Goal: Contribute content: Contribute content

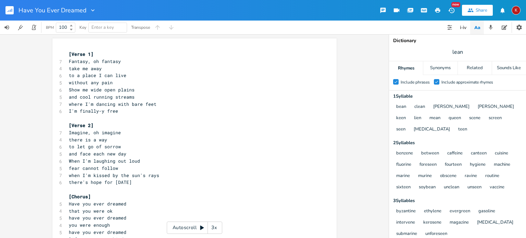
scroll to position [1, 0]
click at [105, 66] on pre "take me away" at bounding box center [190, 68] width 247 height 7
type textarea ", take me away"
click at [112, 139] on pre "there is a way" at bounding box center [190, 139] width 247 height 7
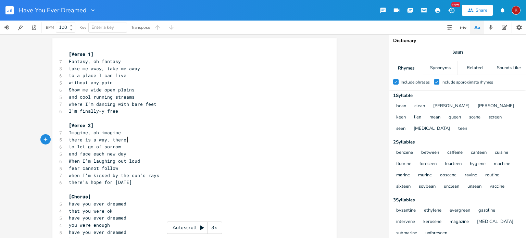
scroll to position [0, 14]
type textarea ". there is a way"
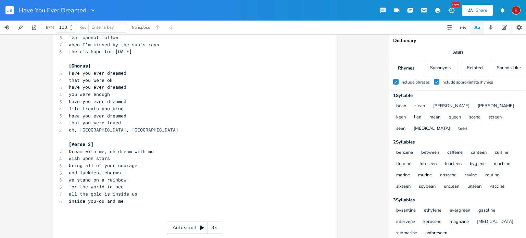
scroll to position [134, 0]
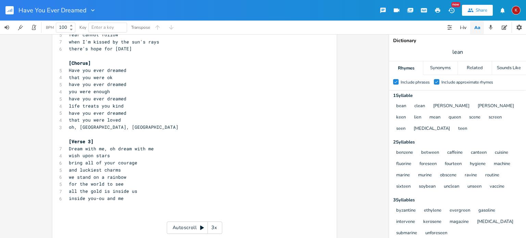
click at [115, 155] on pre "wish upon stars" at bounding box center [190, 155] width 247 height 7
type textarea ", wish upon stars"
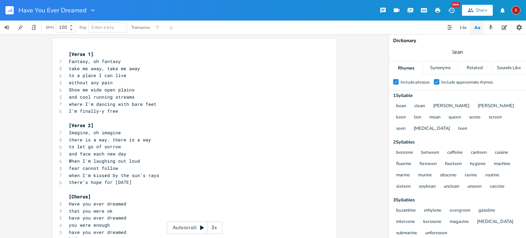
click at [96, 89] on span "Show me wide open plains" at bounding box center [102, 90] width 66 height 6
type textarea "green rolling hills"
click at [70, 111] on span "I'm finally-y free" at bounding box center [93, 111] width 49 height 6
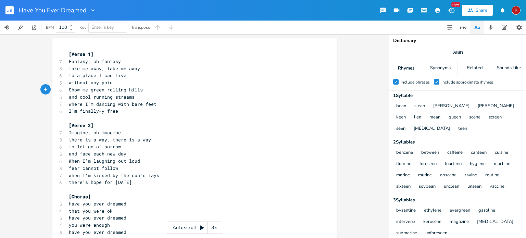
type textarea "'"
click at [70, 111] on span "I'm finally-y free" at bounding box center [93, 111] width 49 height 6
type textarea "under the trees"
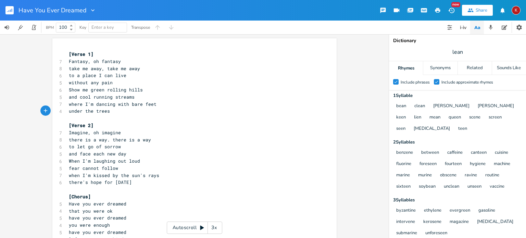
click at [69, 111] on span "under the trees" at bounding box center [89, 111] width 41 height 6
type textarea "oh,"
click at [121, 176] on span "when I'm kissed by the sun's rays" at bounding box center [114, 175] width 90 height 6
type textarea "the"
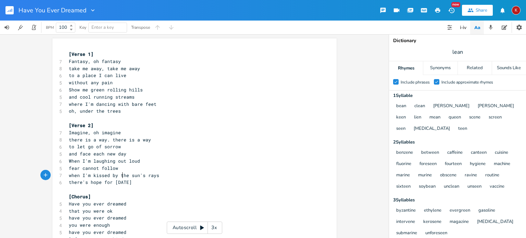
click at [121, 176] on span "when I'm kissed by the sun's rays" at bounding box center [114, 175] width 90 height 6
click at [149, 177] on span "when I'm kissed by the sun's rays" at bounding box center [114, 175] width 90 height 6
type textarea "rays"
click at [149, 177] on span "when I'm kissed by the sun's rays" at bounding box center [114, 175] width 90 height 6
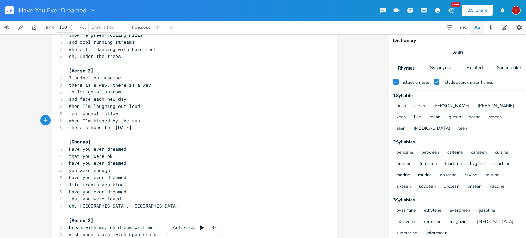
scroll to position [140, 0]
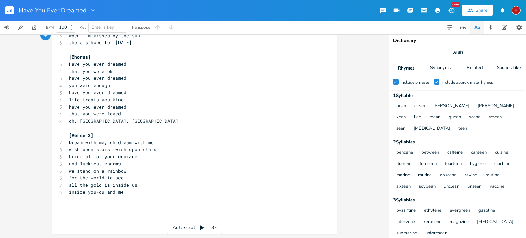
click at [72, 172] on span "we stand on a rainbow" at bounding box center [98, 171] width 58 height 6
type textarea "'ll"
click at [100, 194] on span "inside you-ou and me" at bounding box center [96, 192] width 55 height 6
type textarea "u"
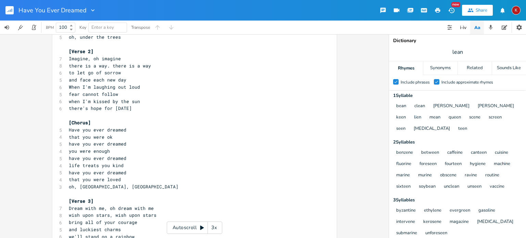
scroll to position [0, 0]
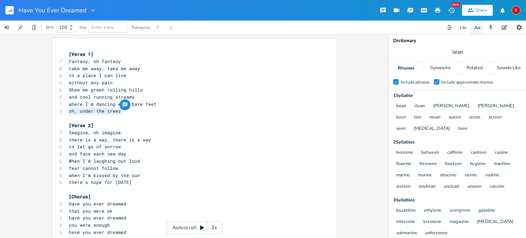
type textarea "where I'm dancing with bare feet oh, under the trees"
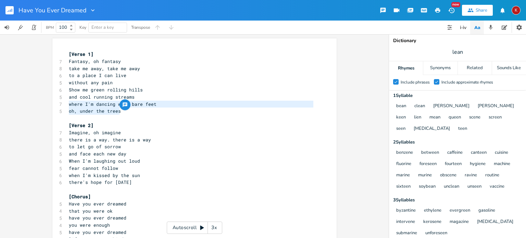
drag, startPoint x: 121, startPoint y: 112, endPoint x: 64, endPoint y: 107, distance: 56.4
click at [64, 107] on div "where I'm dancing with bare feet oh, under the trees x [Verse 1] 7 Fantasy, oh …" at bounding box center [194, 205] width 284 height 335
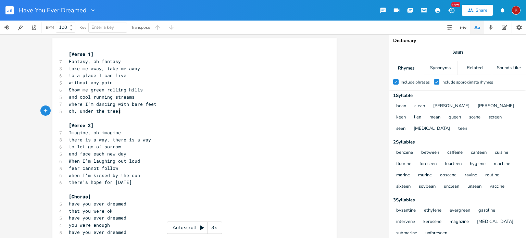
click at [119, 114] on pre "oh, under the trees" at bounding box center [190, 111] width 247 height 7
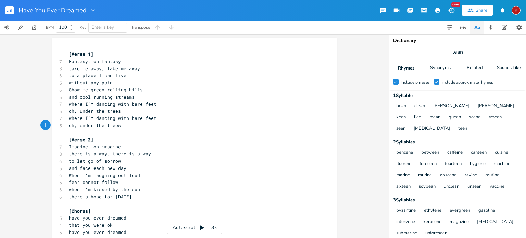
click at [121, 104] on span "where I'm dancing with bare feet" at bounding box center [113, 104] width 88 height 6
type textarea "with"
click at [121, 104] on span "where I'm dancing with bare feet" at bounding box center [113, 104] width 88 height 6
click at [121, 118] on span "where I'm dancing with bare feet" at bounding box center [113, 118] width 88 height 6
type textarea "with"
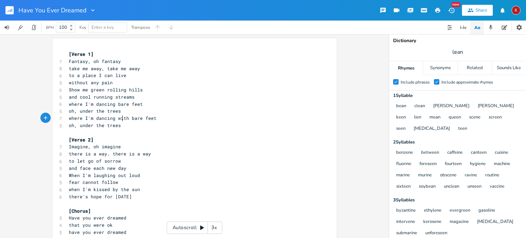
click at [121, 118] on span "where I'm dancing with bare feet" at bounding box center [113, 118] width 88 height 6
click at [71, 111] on span "oh, under the trees" at bounding box center [95, 111] width 52 height 6
type textarea "-oh"
click at [72, 126] on span "oh, under the trees" at bounding box center [95, 125] width 52 height 6
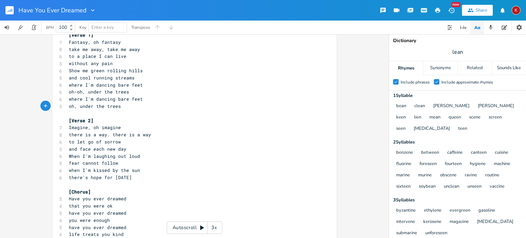
scroll to position [21, 0]
click at [77, 106] on span "oh, under the trees" at bounding box center [95, 105] width 52 height 6
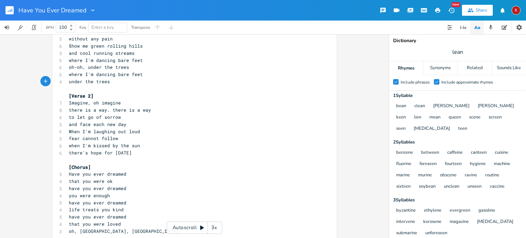
scroll to position [44, 0]
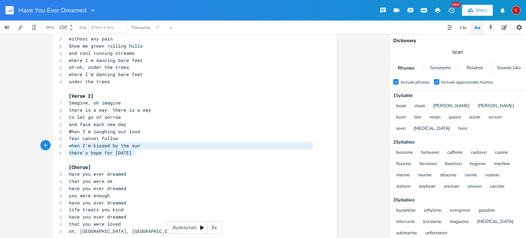
type textarea "when I'm kissed by the sun there's hope for [DATE]"
drag, startPoint x: 140, startPoint y: 152, endPoint x: 65, endPoint y: 147, distance: 75.2
click at [65, 147] on div "when I'm kissed by the sun there's hope for [DATE] x [Verse 1] 7 Fantasy, oh fa…" at bounding box center [194, 170] width 284 height 350
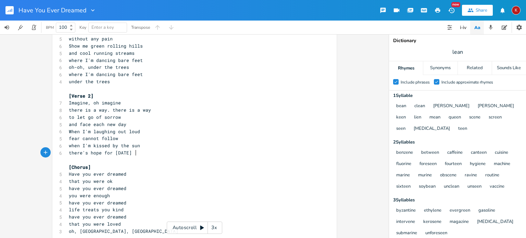
click at [137, 153] on pre "there's hope for [DATE]" at bounding box center [190, 152] width 247 height 7
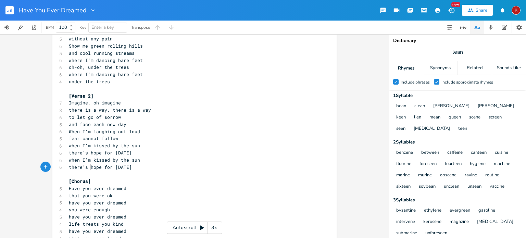
click at [88, 167] on span "there's hope for [DATE]" at bounding box center [100, 167] width 63 height 6
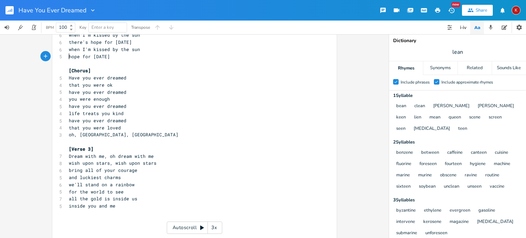
scroll to position [168, 0]
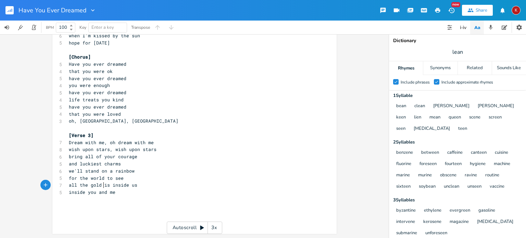
click at [102, 186] on span "all the gold is inside us" at bounding box center [103, 185] width 69 height 6
type textarea "d'"
type textarea "all the gold's inside us inside you and me"
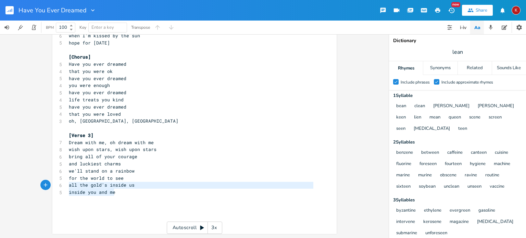
drag, startPoint x: 119, startPoint y: 192, endPoint x: 61, endPoint y: 185, distance: 58.0
click at [61, 185] on div "all the gold's inside us inside you and me x [Verse 1] 7 Fantasy, oh fantasy 8 …" at bounding box center [194, 52] width 284 height 364
click at [71, 201] on pre "​" at bounding box center [190, 199] width 247 height 7
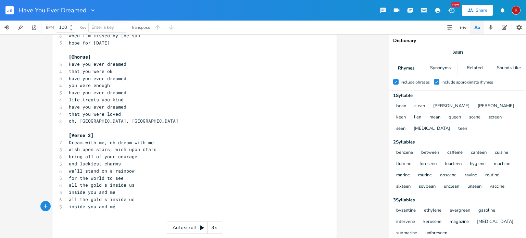
type textarea "​"
drag, startPoint x: 71, startPoint y: 201, endPoint x: 109, endPoint y: 215, distance: 40.7
click at [109, 215] on pre "​" at bounding box center [190, 213] width 247 height 7
click at [94, 207] on span "inside you and me" at bounding box center [92, 206] width 47 height 6
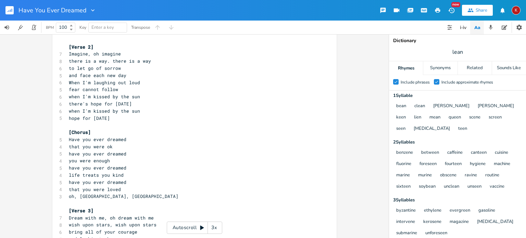
scroll to position [0, 0]
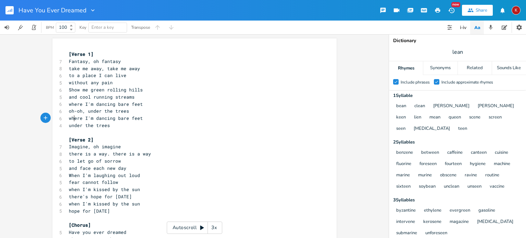
click at [73, 120] on span "where I'm dancing bare feet" at bounding box center [106, 118] width 74 height 6
type textarea "where"
click at [73, 120] on span "where I'm dancing bare feet" at bounding box center [106, 118] width 74 height 6
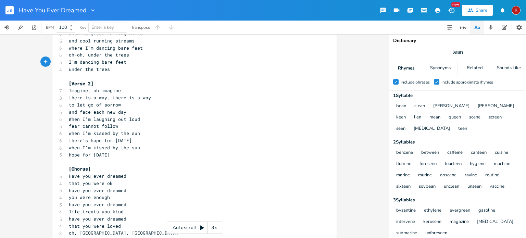
scroll to position [57, 0]
click at [79, 146] on span "when I'm kissed by the sun" at bounding box center [104, 147] width 71 height 6
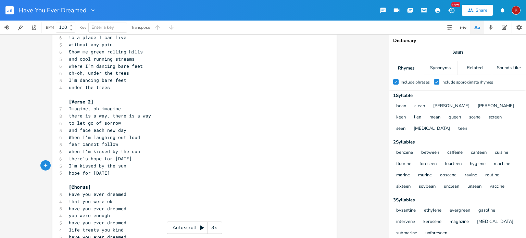
scroll to position [37, 0]
click at [69, 91] on span "under the trees" at bounding box center [89, 89] width 41 height 6
type textarea "oh"
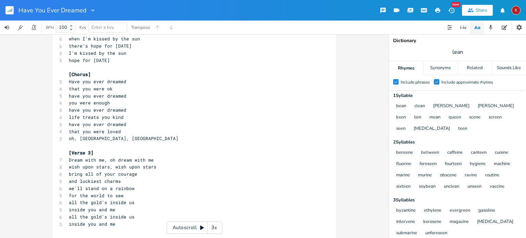
scroll to position [149, 0]
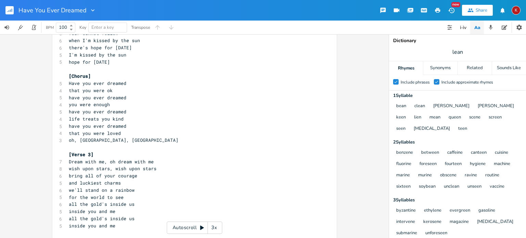
click at [78, 218] on span "all the gold's inside us" at bounding box center [102, 218] width 66 height 6
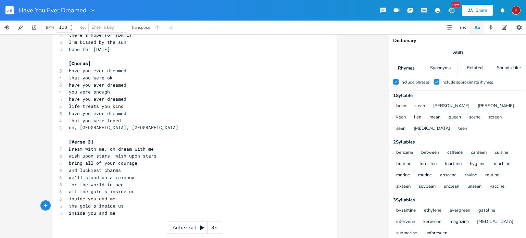
scroll to position [160, 0]
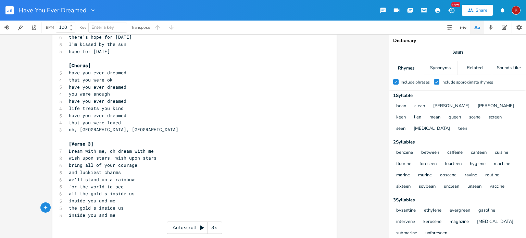
click at [69, 201] on span "inside you and me" at bounding box center [92, 201] width 47 height 6
type textarea "u"
type textarea "i"
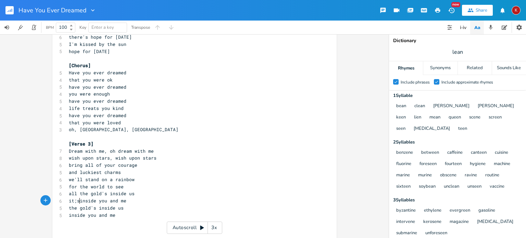
type textarea "it;s"
click at [75, 202] on span "it;s inside you and me" at bounding box center [99, 201] width 60 height 6
type textarea "'"
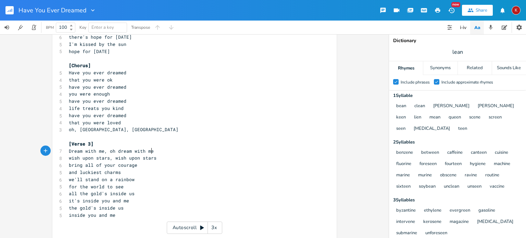
click at [193, 150] on pre "Dream with me, oh dream with me" at bounding box center [190, 151] width 247 height 7
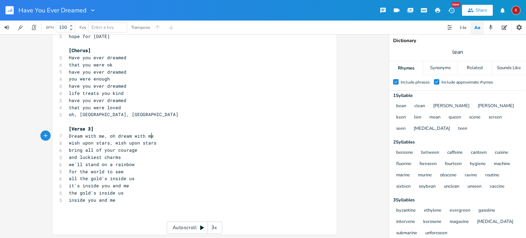
scroll to position [175, 0]
click at [440, 8] on icon "button" at bounding box center [438, 10] width 6 height 6
click at [78, 184] on span "it's inside you and me" at bounding box center [99, 185] width 60 height 6
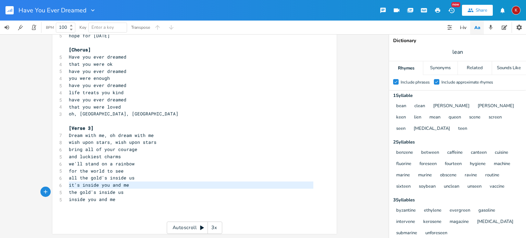
click at [78, 184] on span "it's inside you and me" at bounding box center [99, 185] width 60 height 6
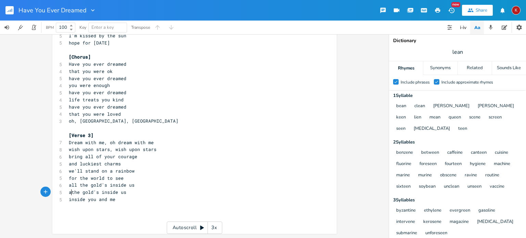
scroll to position [168, 0]
type textarea "ab"
type textarea "nd we can be free"
click at [70, 186] on span "all the gold's inside us" at bounding box center [102, 185] width 66 height 6
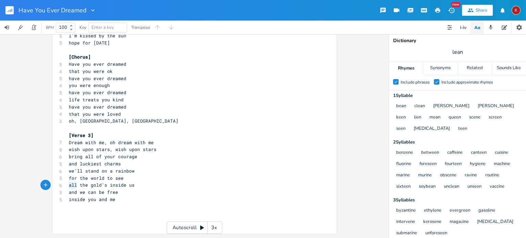
click at [70, 186] on span "all the gold's inside us" at bounding box center [102, 185] width 66 height 6
type textarea "that"
click at [118, 193] on pre "and we can be free" at bounding box center [190, 192] width 247 height 7
click at [119, 193] on pre "and we can be free" at bounding box center [190, 192] width 247 height 7
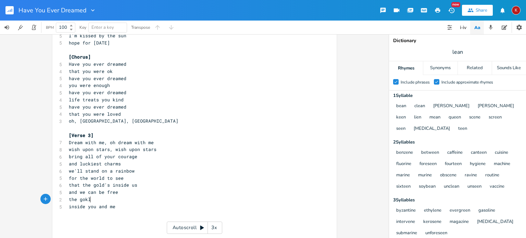
type textarea "the gokld"
type textarea "'d"
type textarea "ld's insode us"
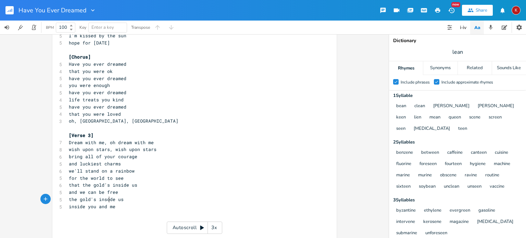
click at [107, 201] on span "the gold's insode us" at bounding box center [96, 199] width 55 height 6
type textarea "i"
click at [76, 205] on span "inside you and me" at bounding box center [92, 206] width 47 height 6
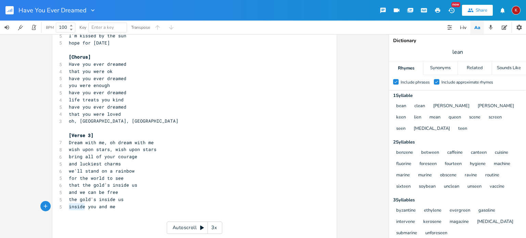
click at [76, 205] on span "inside you and me" at bounding box center [92, 206] width 47 height 6
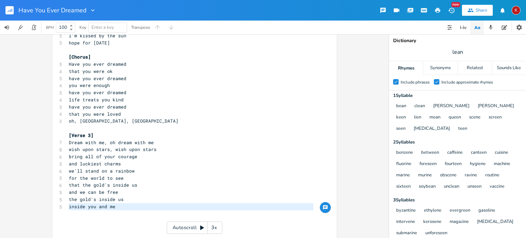
type textarea "q"
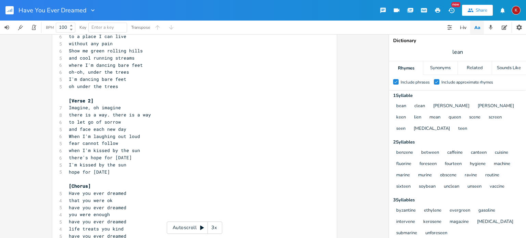
scroll to position [168, 0]
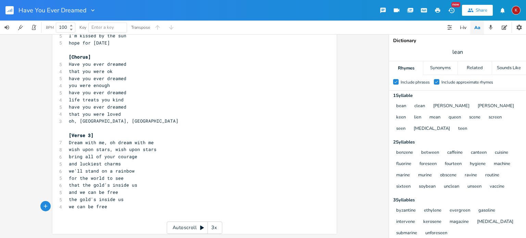
type textarea "we can be free"
click at [64, 208] on div "we can be free x [Verse 1] 7 Fantasy, oh fantasy 8 take me away, take me away 6…" at bounding box center [194, 52] width 284 height 364
click at [69, 207] on span "we can be free" at bounding box center [88, 206] width 38 height 6
type textarea "oh"
click at [69, 192] on span "and we can be free" at bounding box center [93, 192] width 49 height 6
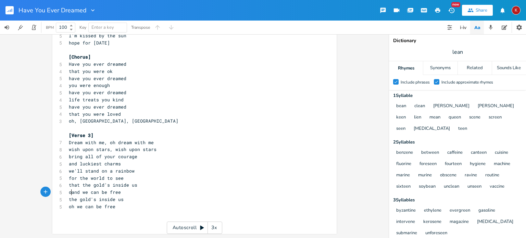
type textarea "oh"
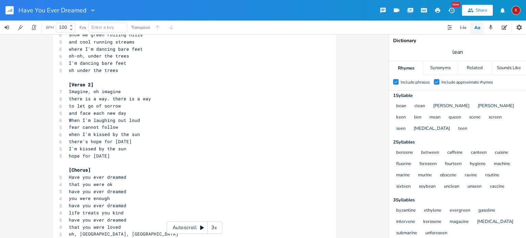
scroll to position [56, 0]
click at [103, 100] on span "there is a way. there is a way" at bounding box center [110, 98] width 82 height 6
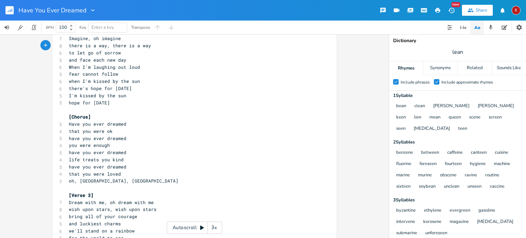
scroll to position [168, 0]
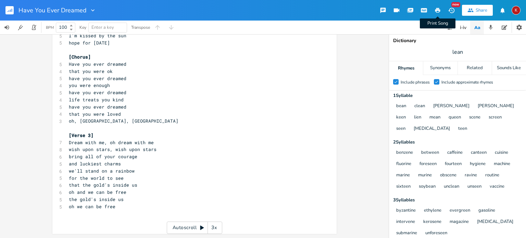
type textarea ","
click at [438, 8] on icon "button" at bounding box center [437, 10] width 5 height 5
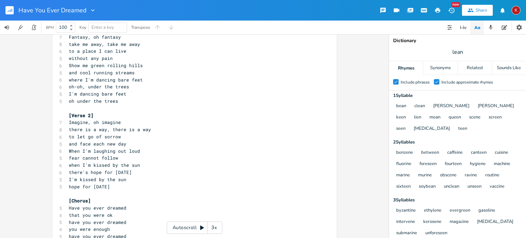
scroll to position [0, 0]
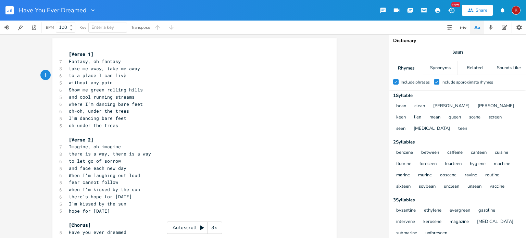
click at [127, 76] on pre "to a place I can live" at bounding box center [190, 75] width 247 height 7
type textarea ", oh-oh live"
click at [116, 83] on pre "without any pain" at bounding box center [190, 82] width 247 height 7
type textarea ", mmm mmm mmm"
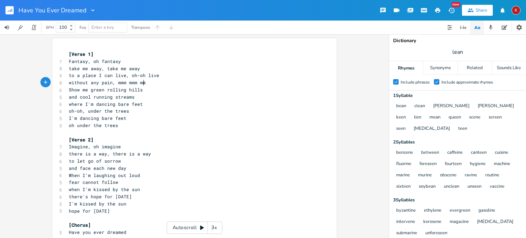
scroll to position [0, 39]
click at [125, 159] on pre "to let go of sorrow" at bounding box center [190, 161] width 247 height 7
type textarea ", oh oh sao"
type textarea "[PERSON_NAME]="
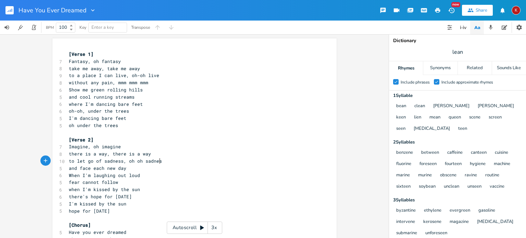
scroll to position [0, 45]
type textarea "adness, oh oh sadness"
click at [126, 167] on pre "and face each new day" at bounding box center [190, 168] width 247 height 7
type textarea ", mmm mmm mmm"
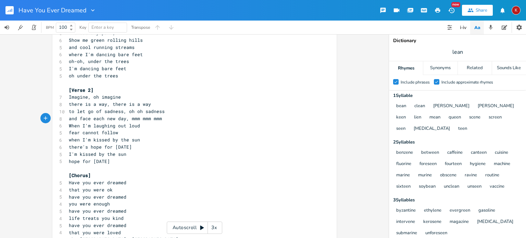
scroll to position [168, 0]
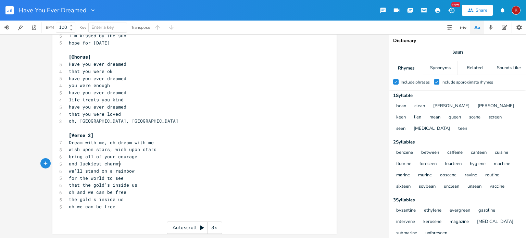
click at [121, 164] on pre "and luckiest charms" at bounding box center [190, 163] width 247 height 7
type textarea ", [PERSON_NAME]"
click at [141, 157] on pre "bring all of your courage" at bounding box center [190, 156] width 247 height 7
type textarea ", oh oh courage"
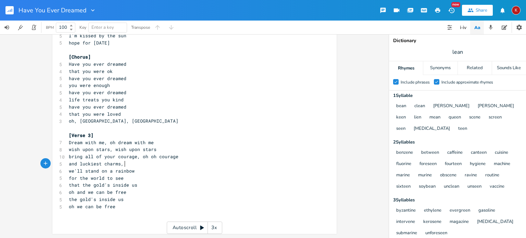
click at [124, 164] on pre "and luckiest charms," at bounding box center [190, 163] width 247 height 7
type textarea "mmm mmm mmm"
click at [437, 10] on icon "button" at bounding box center [437, 10] width 5 height 5
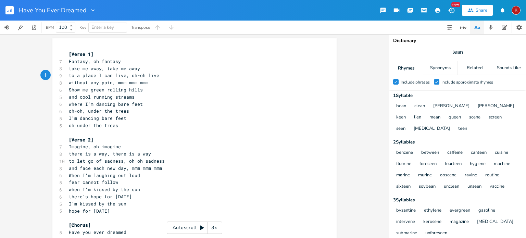
click at [161, 77] on pre "to a place I can live, oh-oh live" at bounding box center [190, 75] width 247 height 7
type textarea "e"
click at [148, 83] on pre "without any pain, mmm mmm mmm" at bounding box center [190, 82] width 247 height 7
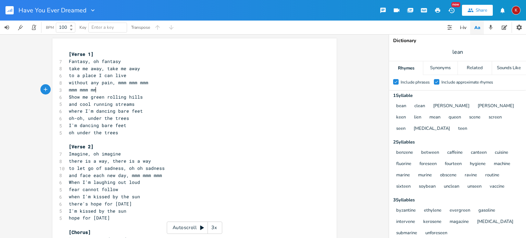
scroll to position [0, 37]
type textarea "mmm mmm mmm"
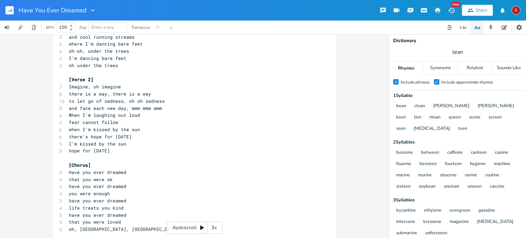
scroll to position [66, 0]
click at [167, 100] on pre "to let go of sadness, oh oh sadness" at bounding box center [190, 102] width 247 height 7
click at [167, 109] on pre "and face each new day, mmm mmm mmm" at bounding box center [190, 109] width 247 height 7
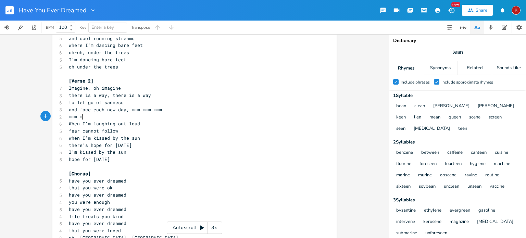
scroll to position [0, 24]
type textarea "mmm mmm"
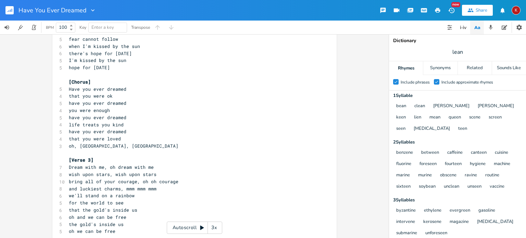
scroll to position [182, 0]
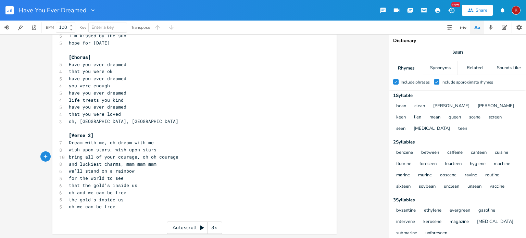
click at [176, 159] on pre "bring all of your courage, oh oh courage" at bounding box center [190, 156] width 247 height 7
click at [158, 163] on pre "and luckiest charms, mmm mmm mmm" at bounding box center [190, 164] width 247 height 7
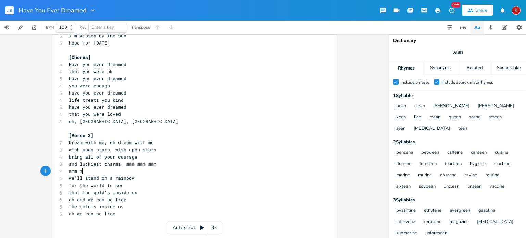
scroll to position [0, 24]
type textarea "mmm mmm"
click at [439, 8] on icon "button" at bounding box center [438, 10] width 6 height 6
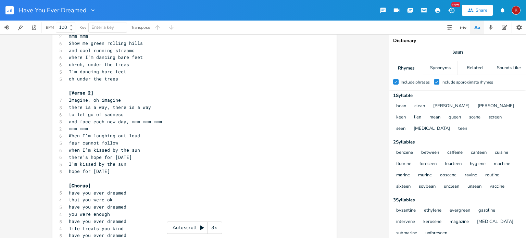
scroll to position [0, 0]
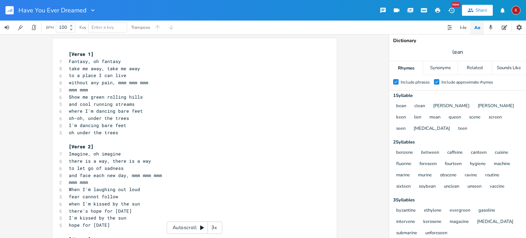
click at [83, 119] on span "oh-oh, under the trees" at bounding box center [99, 118] width 60 height 6
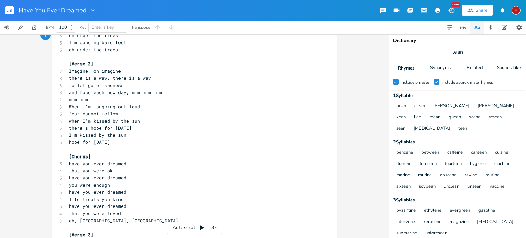
scroll to position [85, 0]
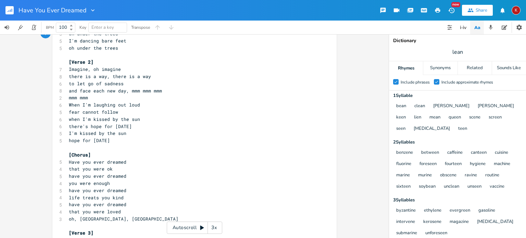
click at [89, 112] on span "fear cannot follow" at bounding box center [93, 112] width 49 height 6
type textarea "won't"
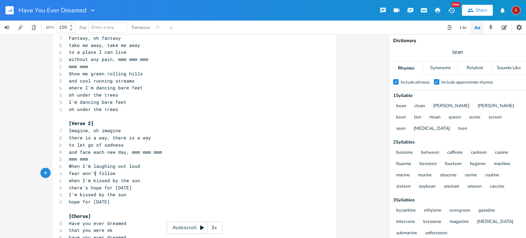
scroll to position [15, 0]
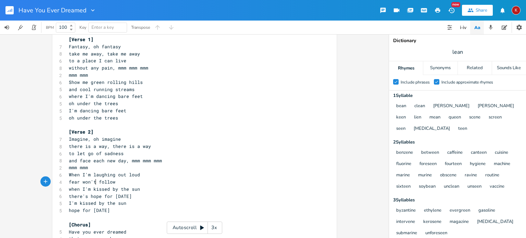
click at [85, 182] on span "fear won't follow" at bounding box center [92, 182] width 47 height 6
type textarea "won"
click at [85, 182] on span "fear won't follow" at bounding box center [92, 182] width 47 height 6
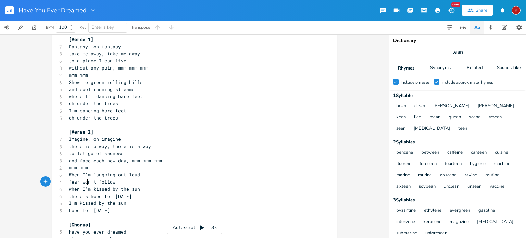
click at [85, 182] on span "fear won't follow" at bounding box center [92, 182] width 47 height 6
type textarea "cabb"
type textarea "nnot"
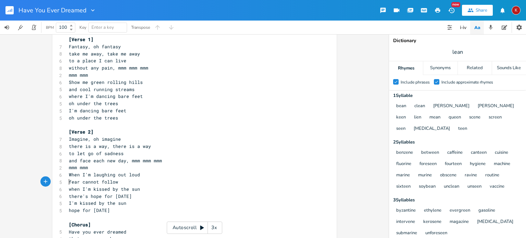
click at [69, 182] on span "fear cannot follow" at bounding box center [93, 182] width 49 height 6
type textarea "so"
click at [96, 183] on span "so fear cannot follow" at bounding box center [98, 182] width 58 height 6
type textarea "cannot"
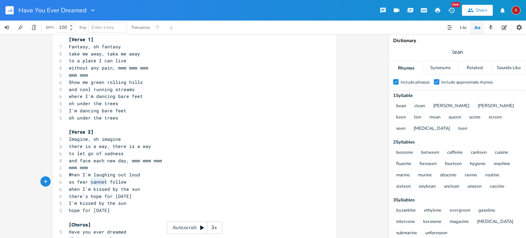
click at [96, 183] on span "so fear cannot follow" at bounding box center [98, 182] width 58 height 6
click at [74, 182] on span "so fear cannot follow" at bounding box center [98, 182] width 58 height 6
type textarea "the"
click at [95, 183] on span "the fear cannot follow" at bounding box center [99, 182] width 60 height 6
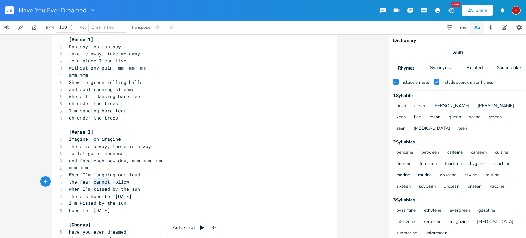
click at [95, 183] on span "the fear cannot follow" at bounding box center [99, 182] width 60 height 6
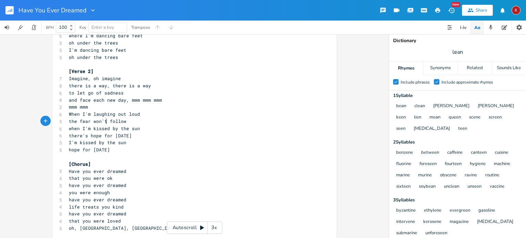
scroll to position [74, 0]
type textarea "won't"
